Goal: Task Accomplishment & Management: Complete application form

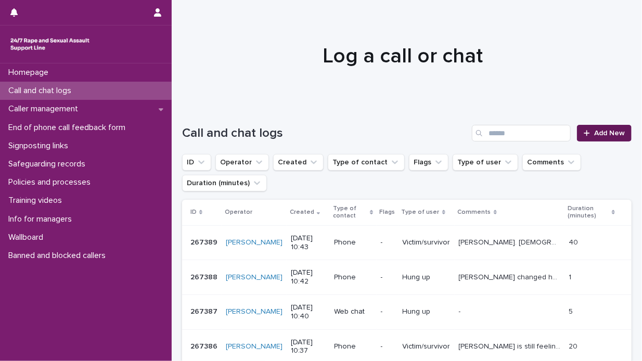
click at [594, 132] on span "Add New" at bounding box center [609, 133] width 31 height 7
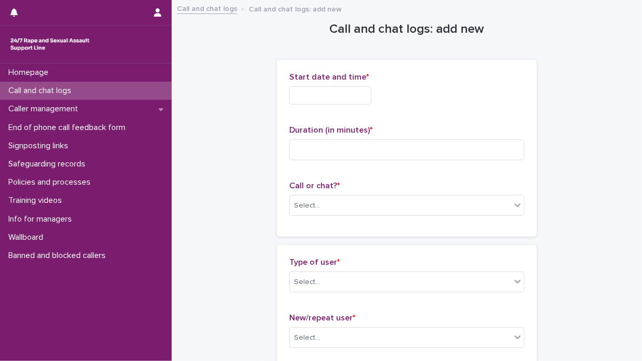
click at [79, 88] on p "Call and chat logs" at bounding box center [41, 91] width 75 height 10
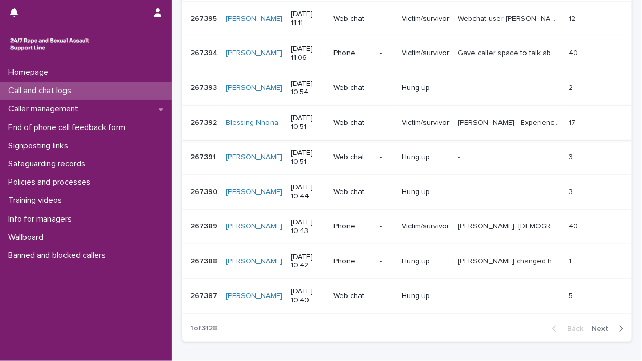
scroll to position [260, 0]
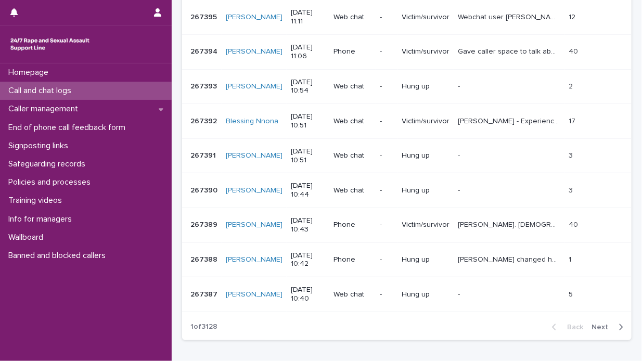
click at [619, 323] on icon "button" at bounding box center [621, 327] width 5 height 9
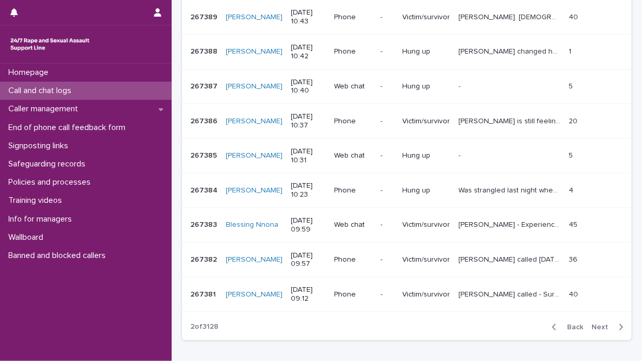
scroll to position [312, 0]
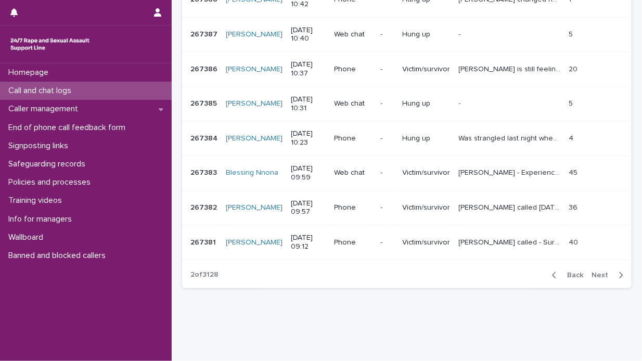
click at [552, 273] on icon "button" at bounding box center [554, 275] width 5 height 9
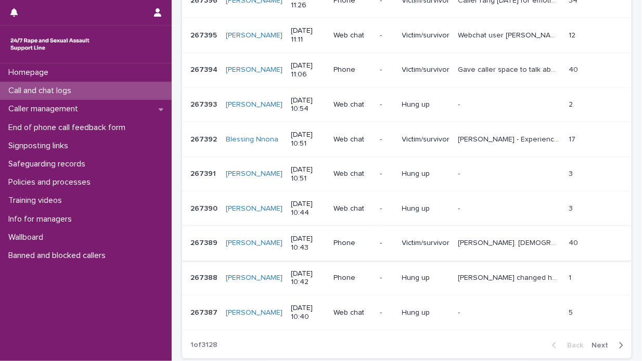
scroll to position [260, 0]
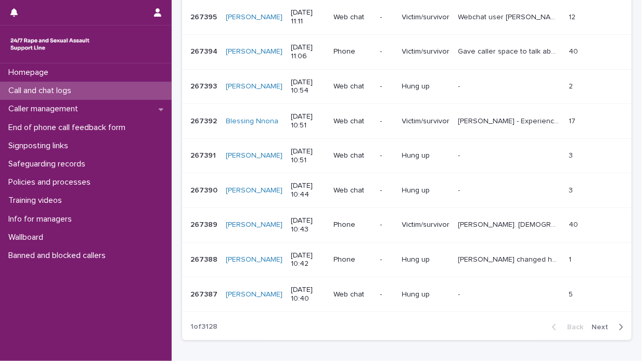
click at [620, 326] on icon "button" at bounding box center [622, 327] width 4 height 6
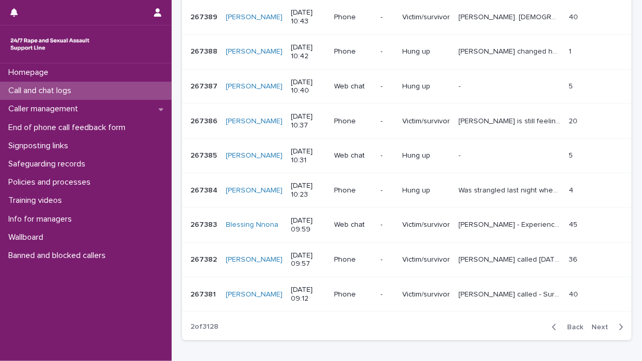
click at [620, 326] on icon "button" at bounding box center [622, 327] width 4 height 6
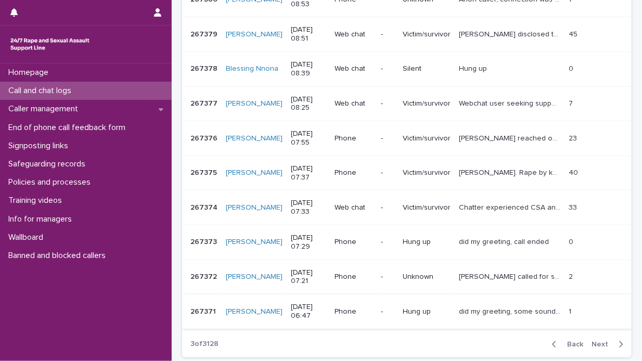
scroll to position [260, 0]
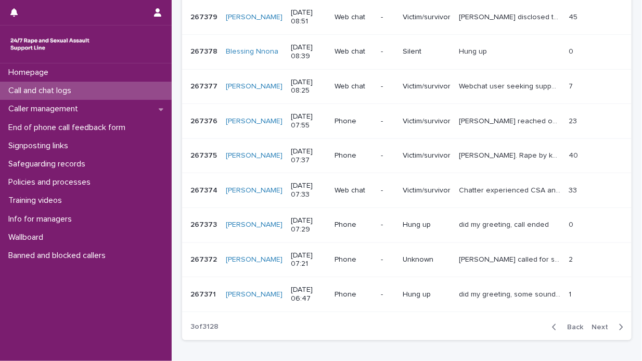
click at [552, 327] on icon "button" at bounding box center [554, 327] width 5 height 9
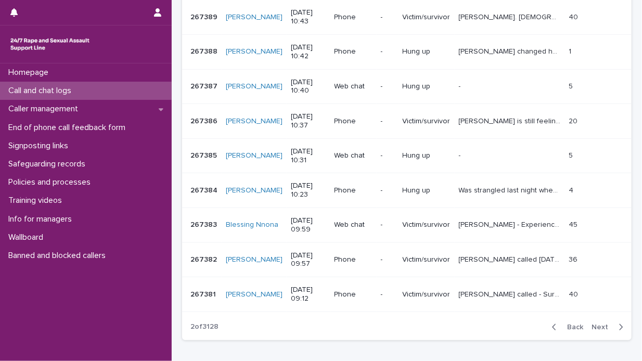
click at [553, 325] on icon "button" at bounding box center [555, 327] width 4 height 6
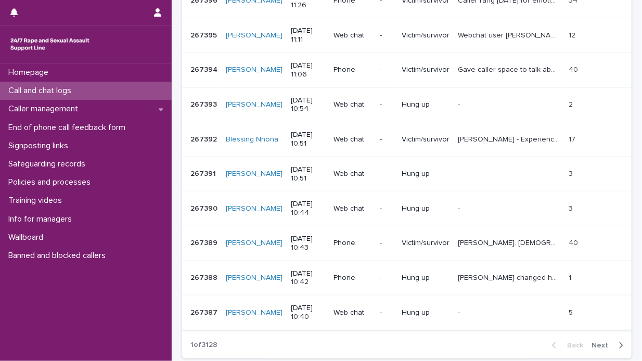
scroll to position [260, 0]
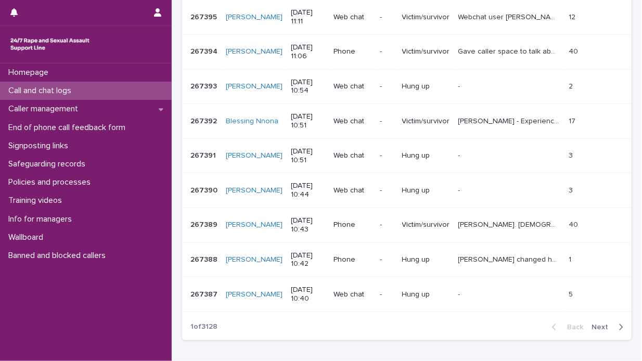
click at [616, 326] on button "Next" at bounding box center [609, 327] width 44 height 9
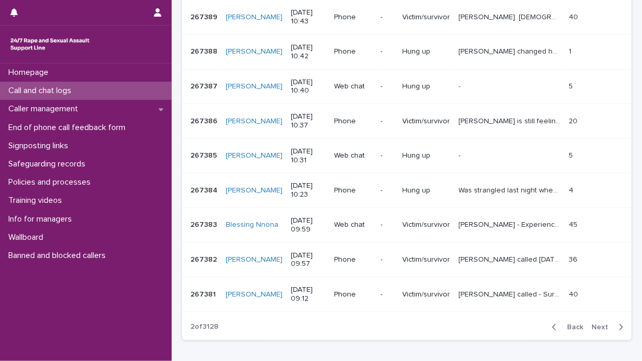
click at [552, 323] on icon "button" at bounding box center [554, 327] width 5 height 9
